Goal: Check status

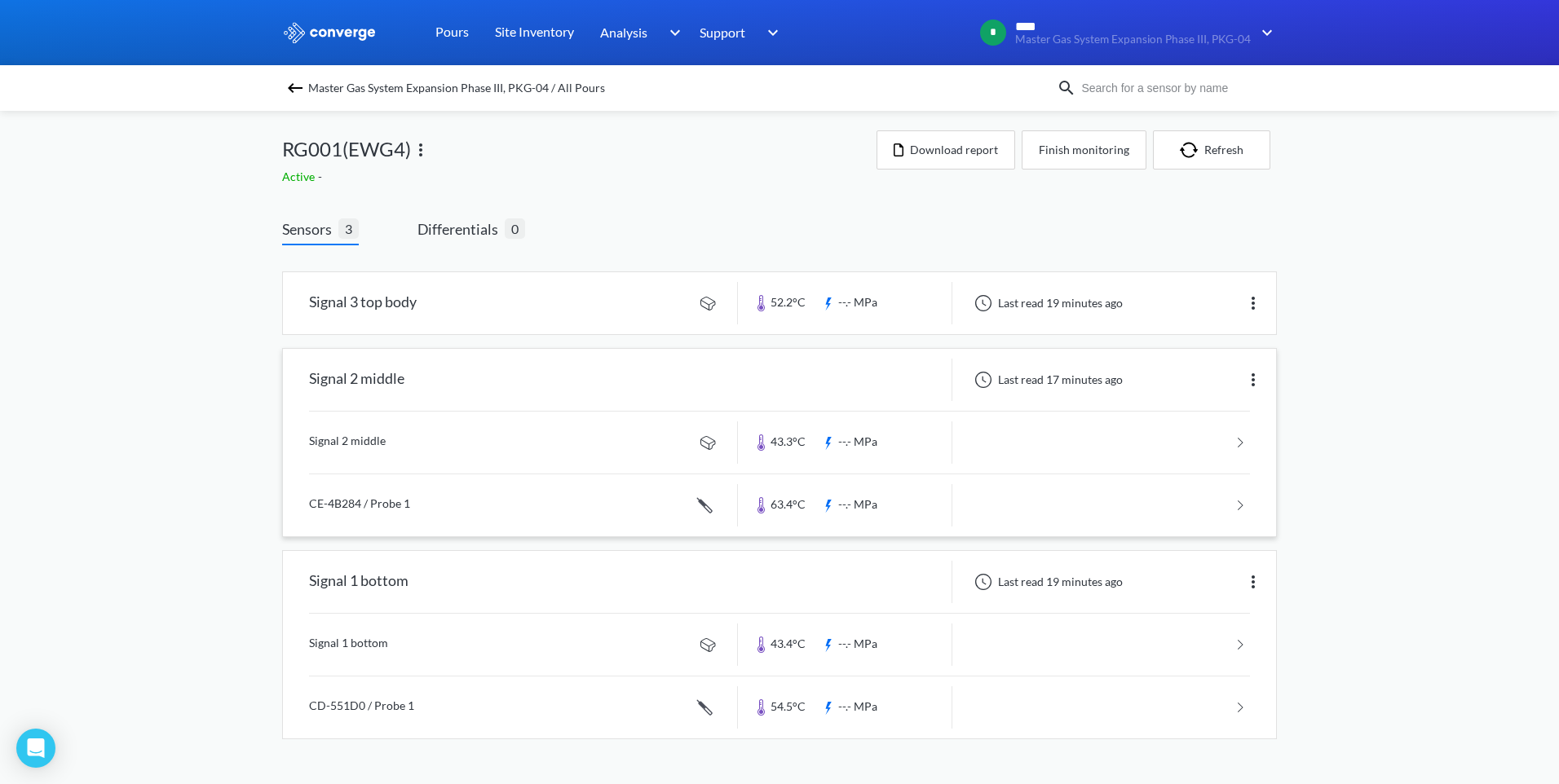
click at [797, 507] on link at bounding box center [779, 505] width 941 height 61
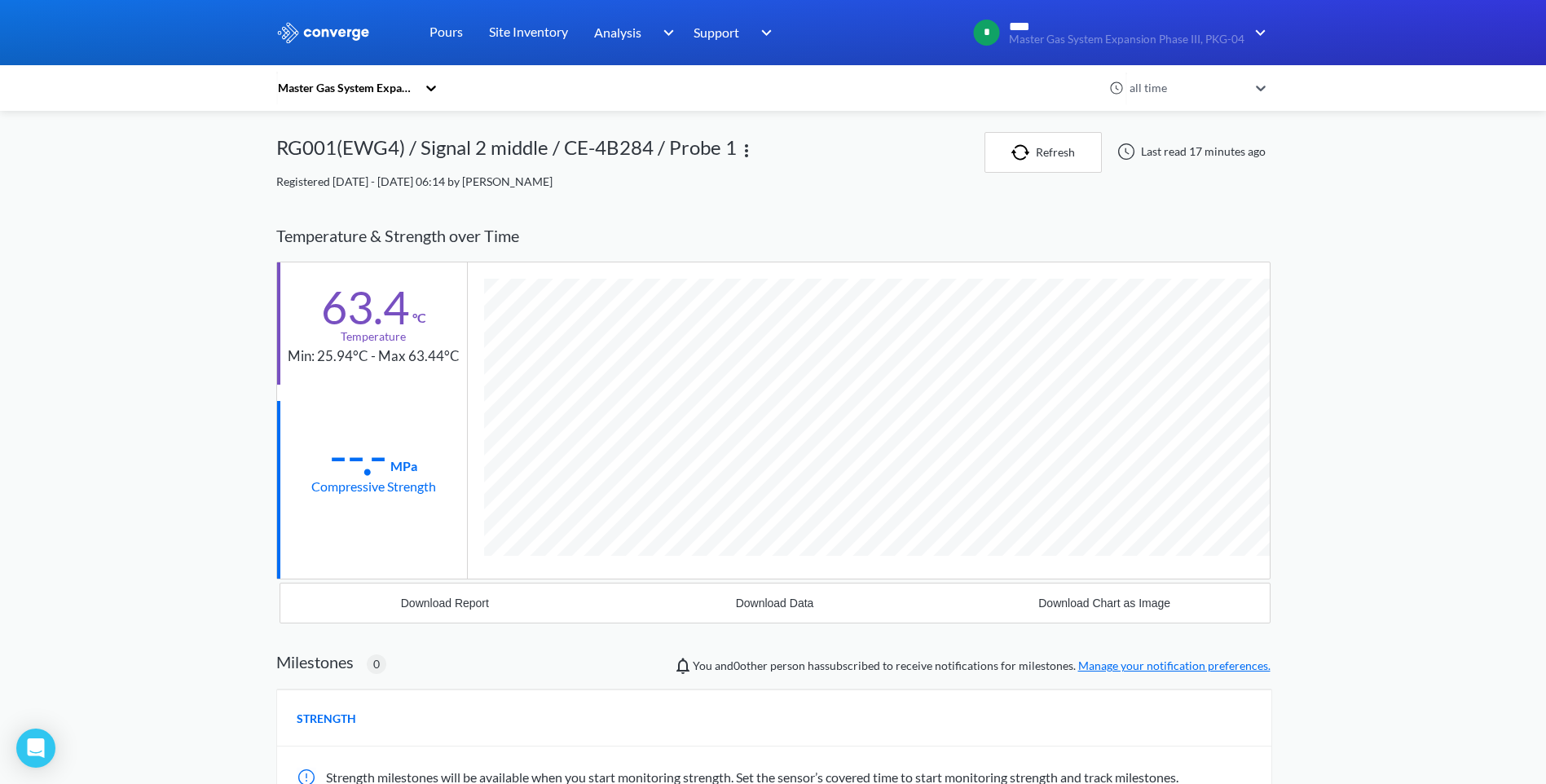
scroll to position [892, 994]
click at [1385, 381] on div "MENU Master Gas System Expansion Phase III, PKG-04 Pours Site Inventory Analysi…" at bounding box center [773, 517] width 1546 height 1035
click at [435, 86] on icon at bounding box center [430, 87] width 16 height 16
click at [437, 26] on link "Pours" at bounding box center [446, 33] width 34 height 65
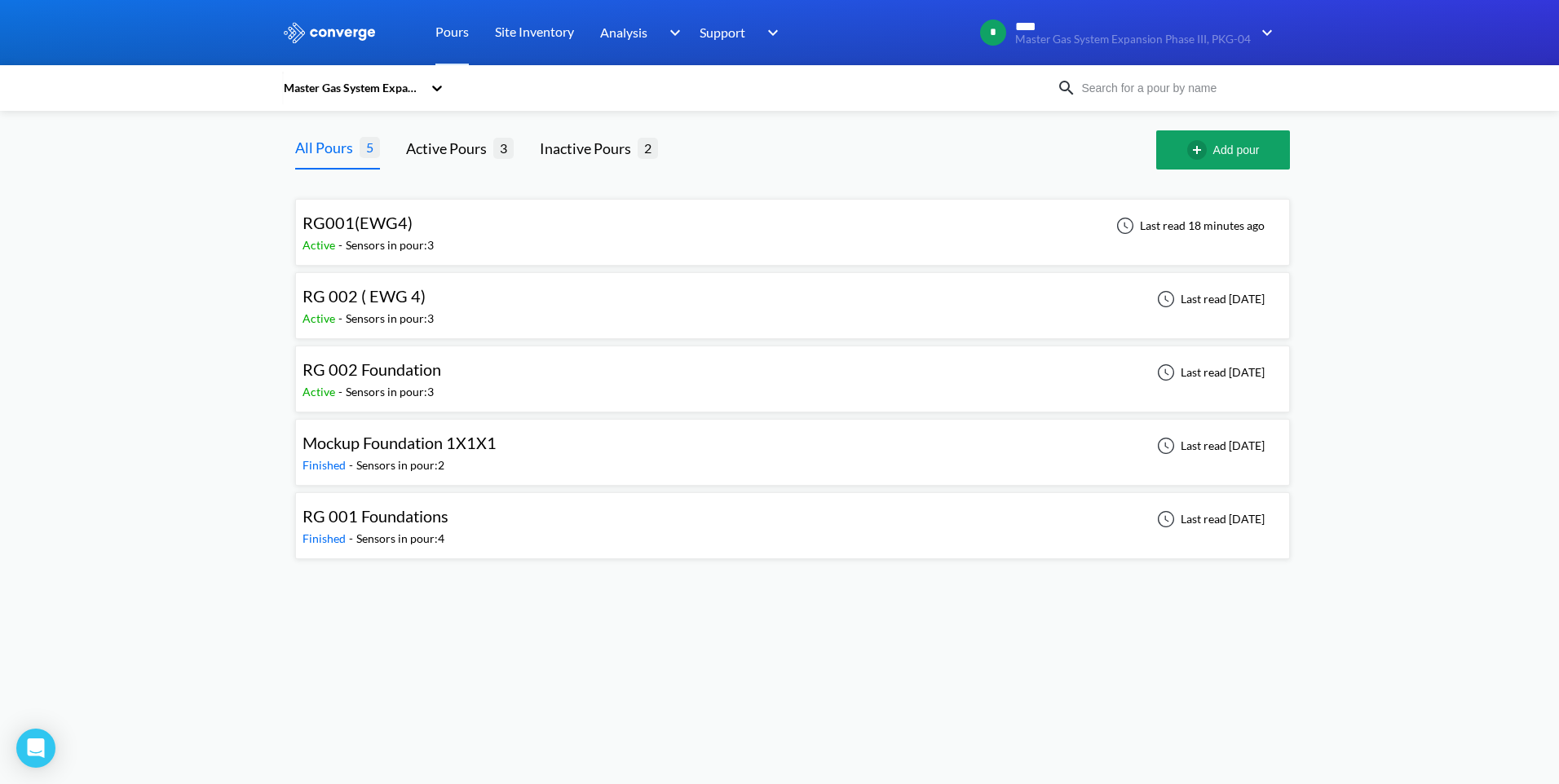
click at [427, 223] on div "RG001(EWG4)" at bounding box center [368, 223] width 132 height 25
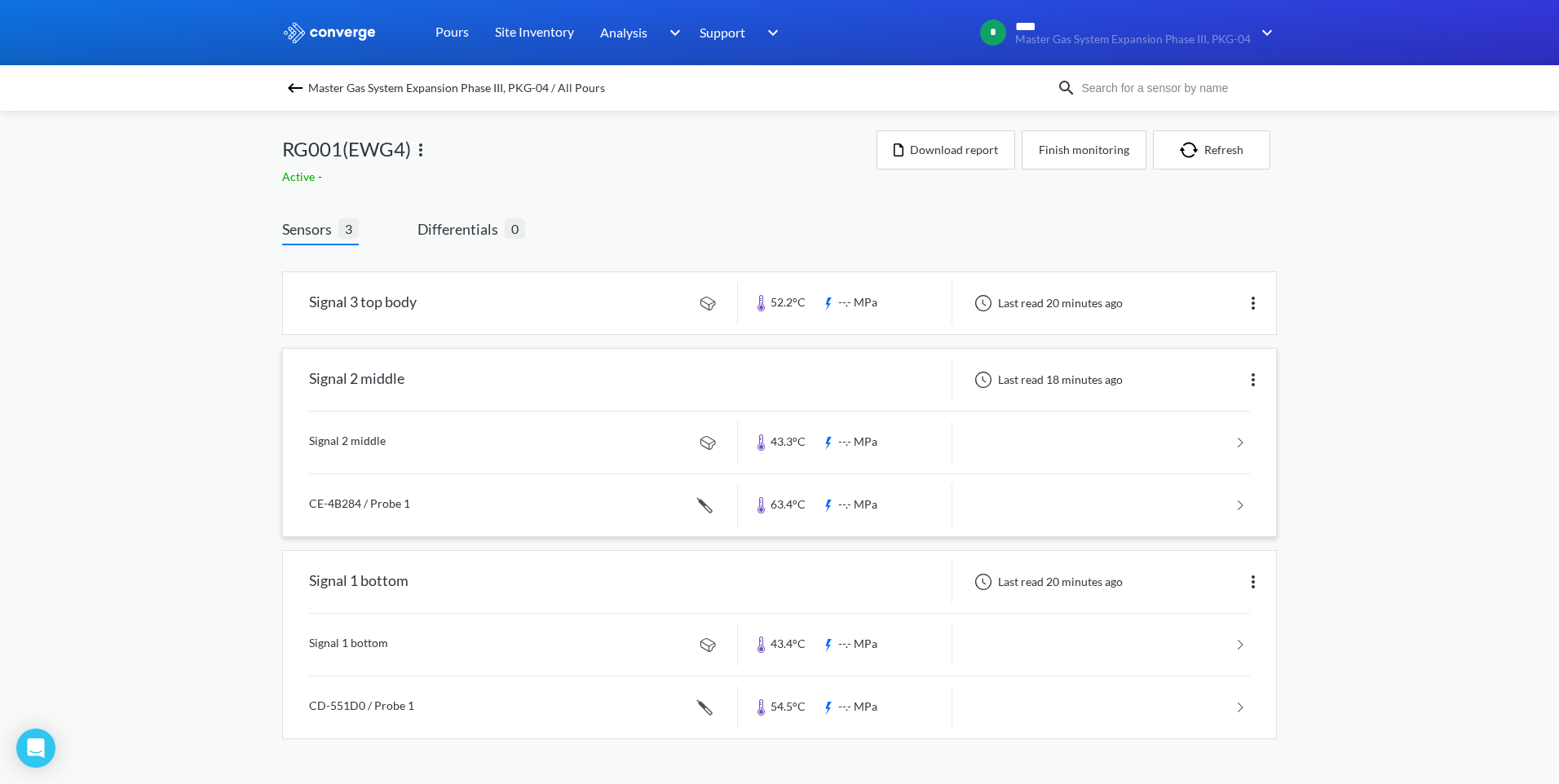
click at [796, 508] on link at bounding box center [779, 505] width 941 height 61
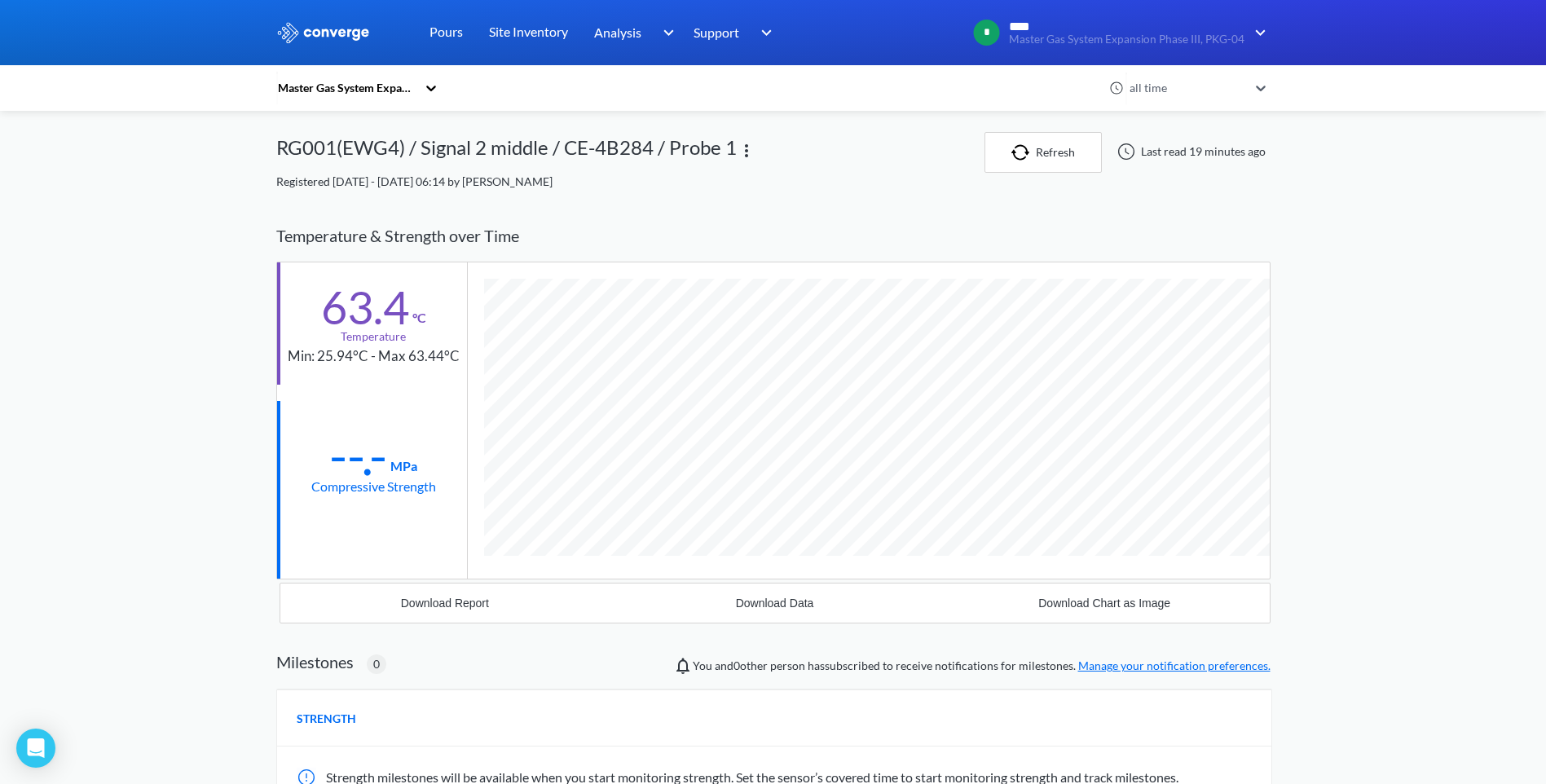
scroll to position [892, 994]
click at [1334, 341] on div "MENU Master Gas System Expansion Phase III, PKG-04 Pours Site Inventory Analysi…" at bounding box center [773, 517] width 1546 height 1035
click at [1057, 153] on button "Refresh" at bounding box center [1043, 152] width 117 height 40
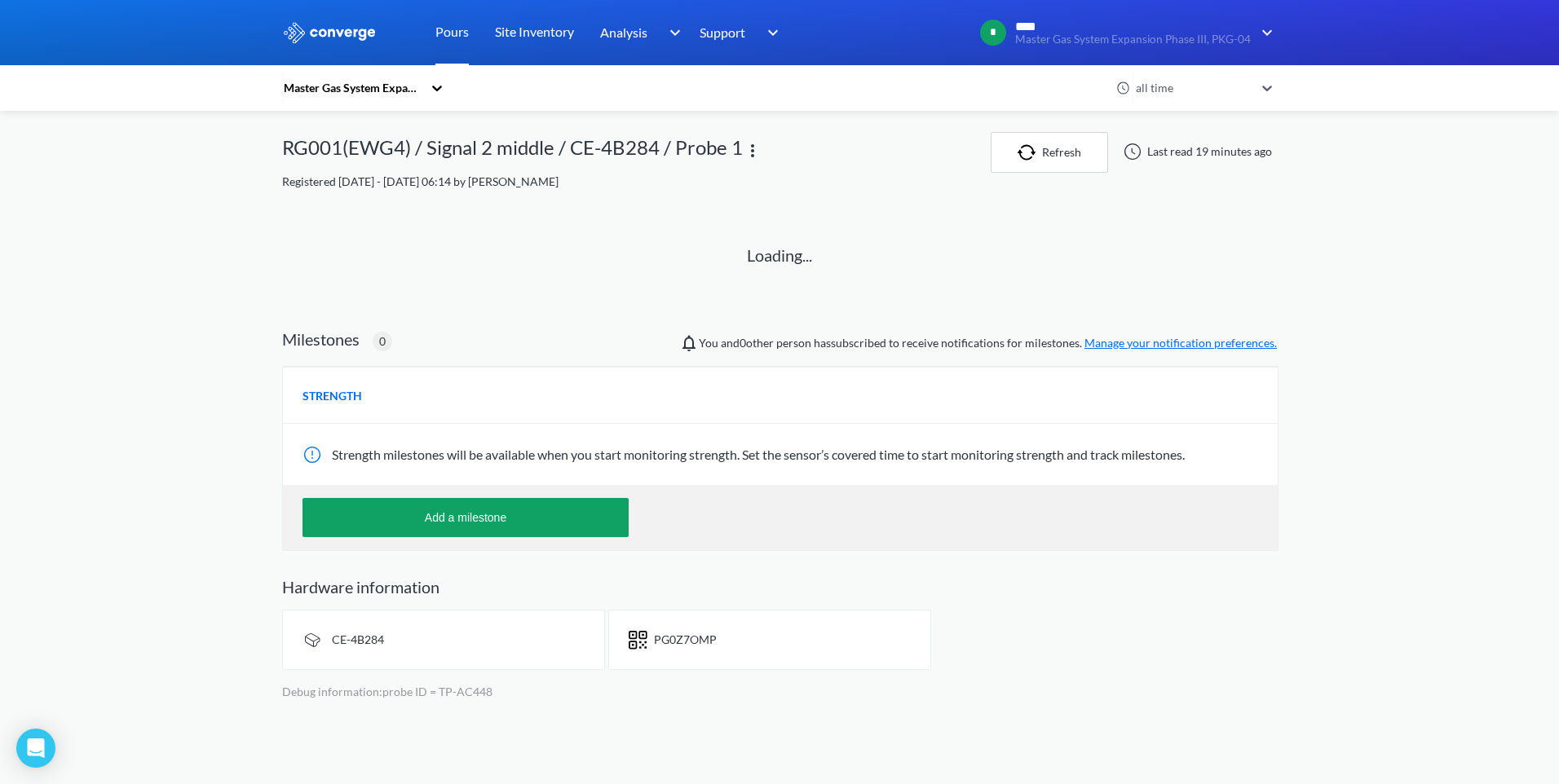
click at [452, 35] on link "Pours" at bounding box center [452, 33] width 34 height 65
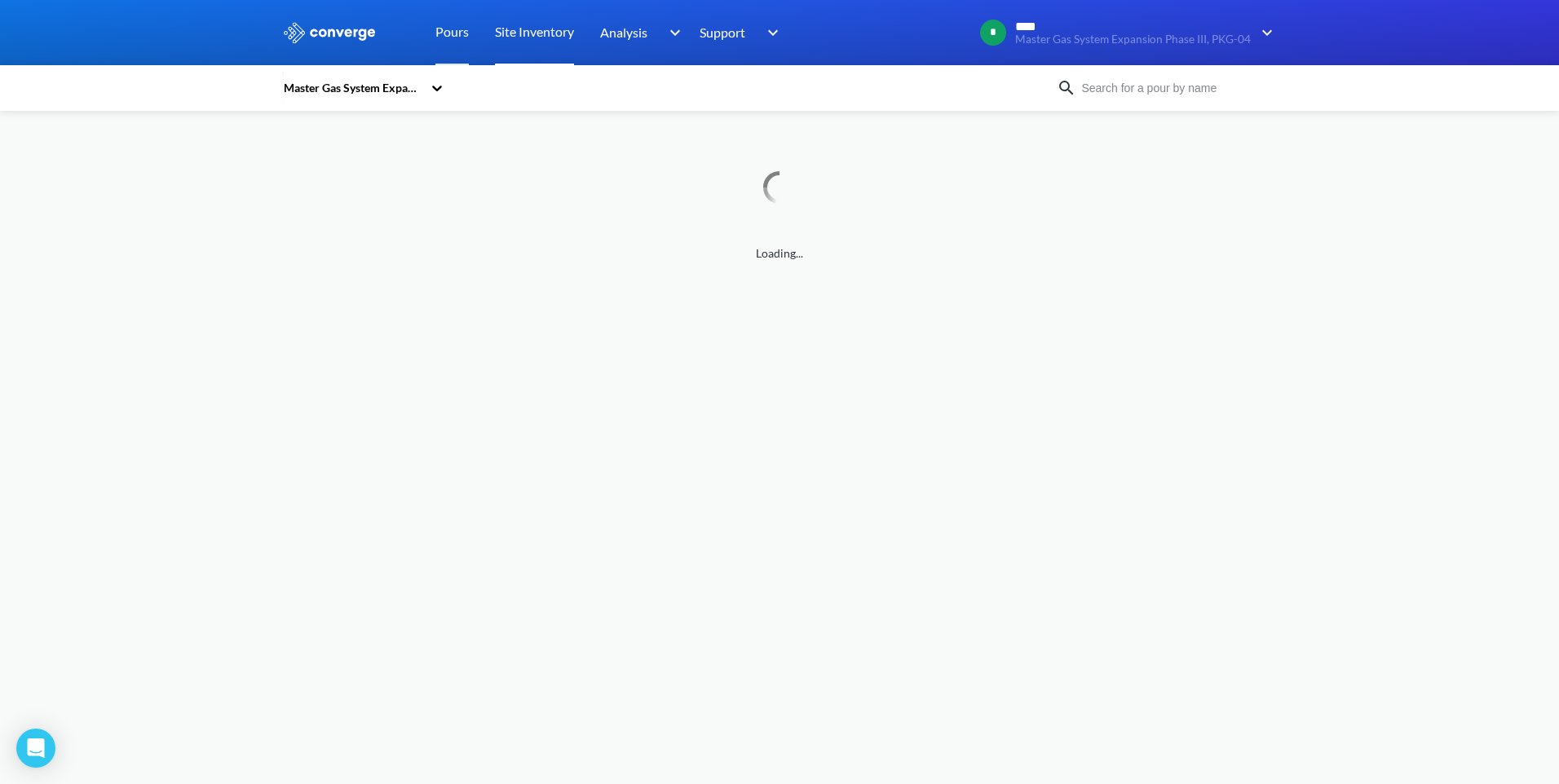
click at [513, 32] on link "Site Inventory" at bounding box center [534, 33] width 79 height 65
click at [456, 31] on link "Pours" at bounding box center [452, 33] width 34 height 65
